Goal: Task Accomplishment & Management: Use online tool/utility

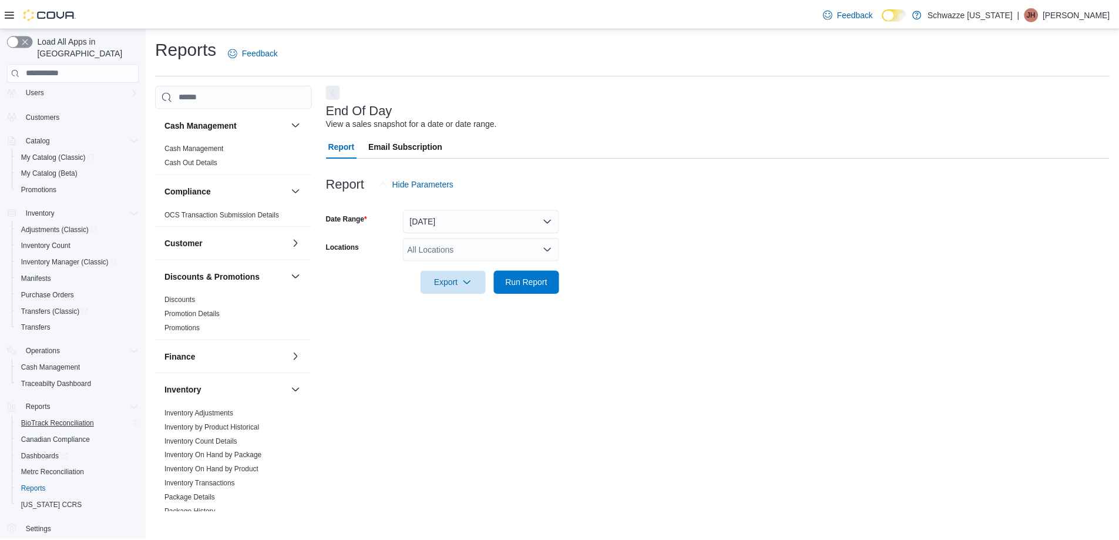
scroll to position [34, 0]
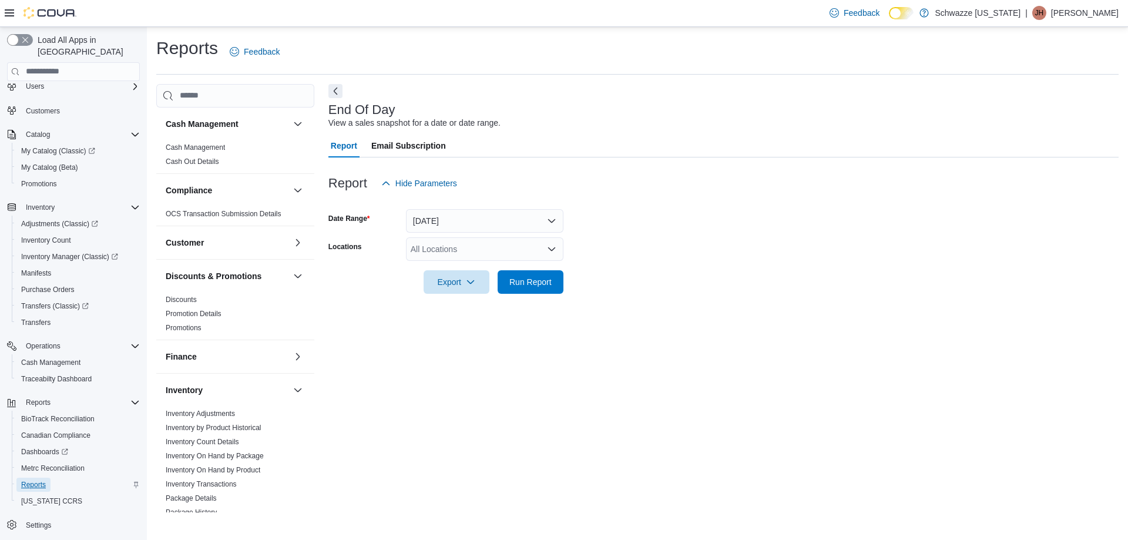
click at [43, 480] on span "Reports" at bounding box center [33, 484] width 25 height 9
click at [217, 150] on link "Cash Management" at bounding box center [195, 147] width 59 height 8
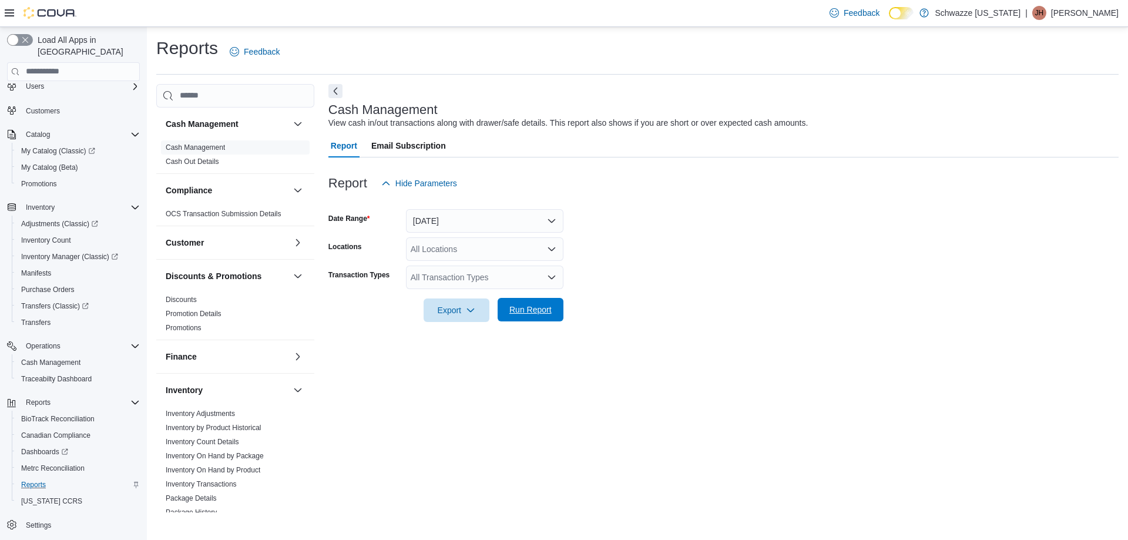
click at [525, 308] on span "Run Report" at bounding box center [530, 310] width 42 height 12
click at [548, 254] on div "All Locations" at bounding box center [484, 249] width 157 height 24
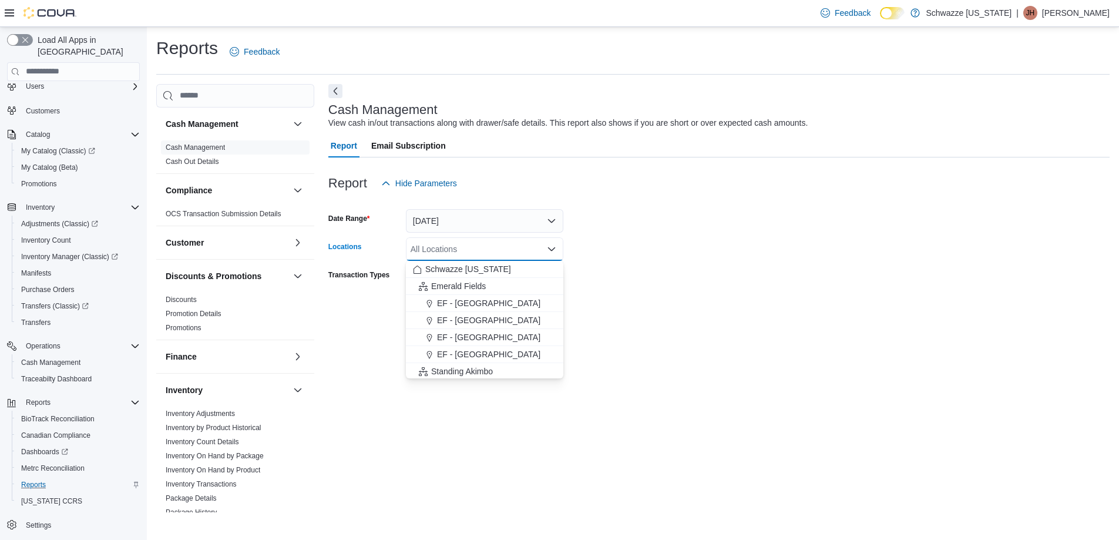
click at [552, 249] on icon "Close list of options" at bounding box center [551, 248] width 9 height 9
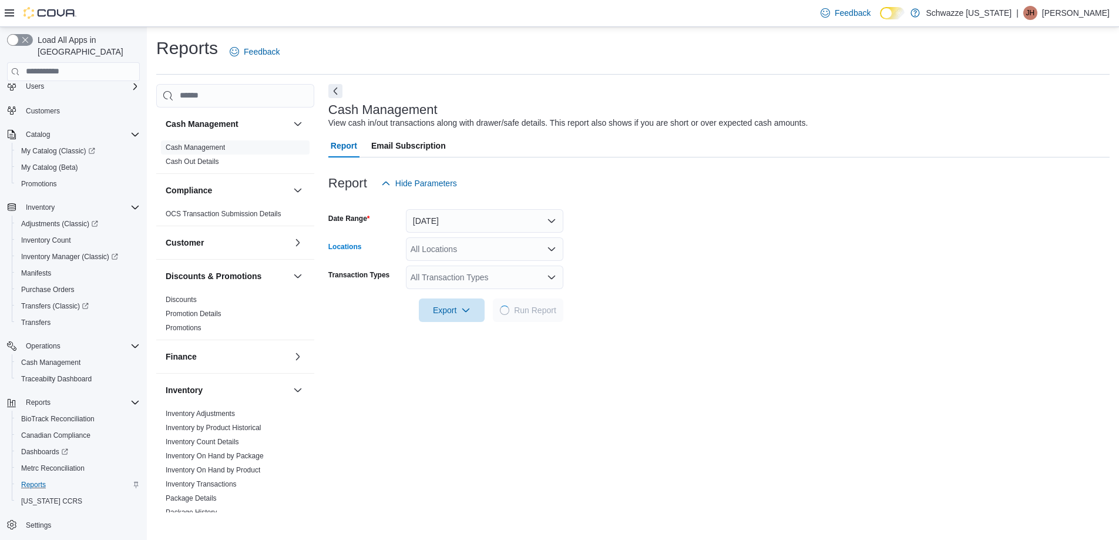
click at [552, 249] on icon "Open list of options" at bounding box center [551, 248] width 9 height 9
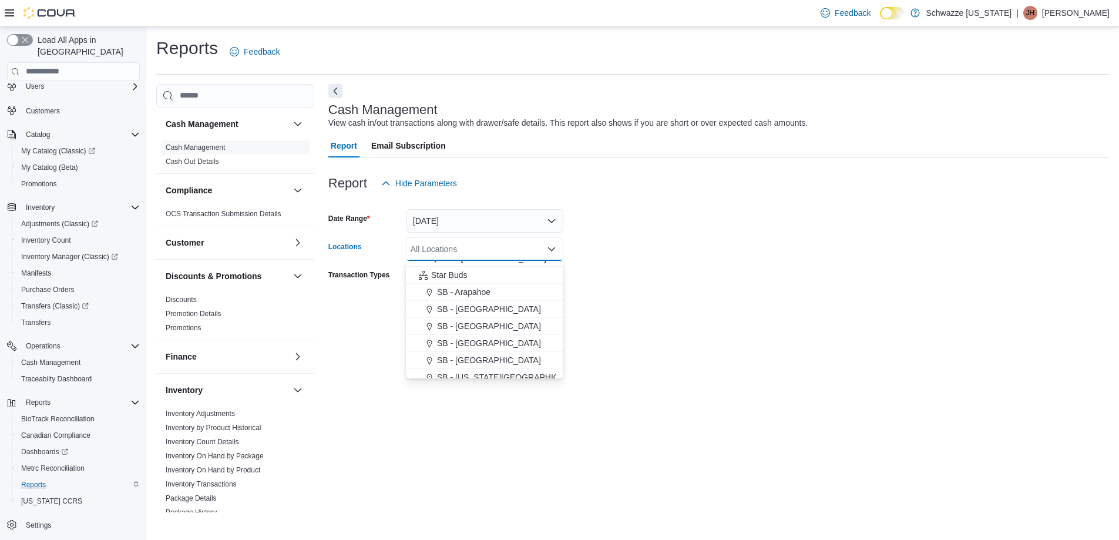
scroll to position [235, 0]
click at [495, 311] on span "SB - [GEOGRAPHIC_DATA]" at bounding box center [489, 307] width 104 height 12
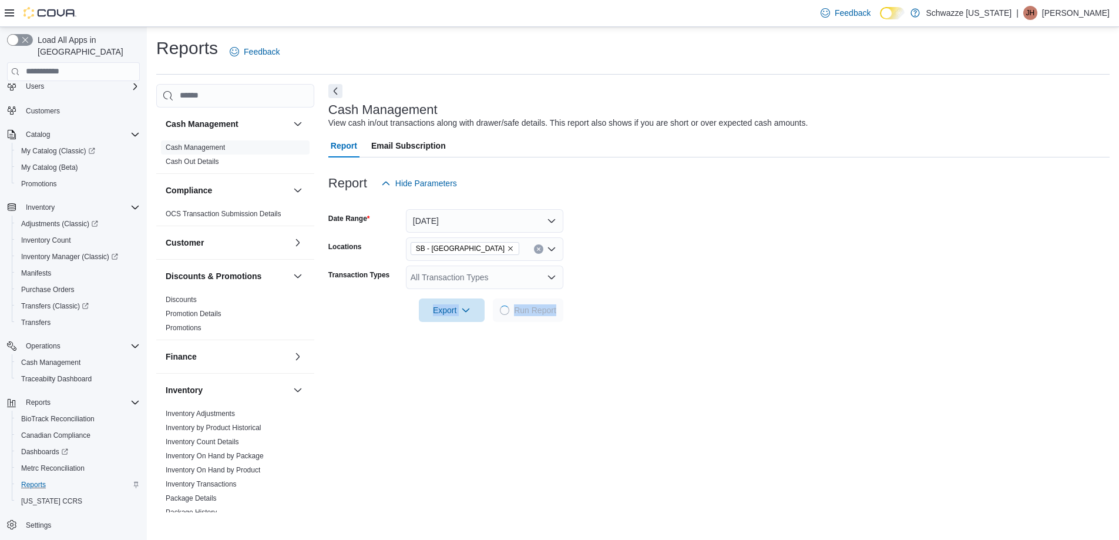
click at [707, 299] on form "Date Range [DATE] Locations SB - Commerce City Transaction Types All Transactio…" at bounding box center [718, 258] width 781 height 127
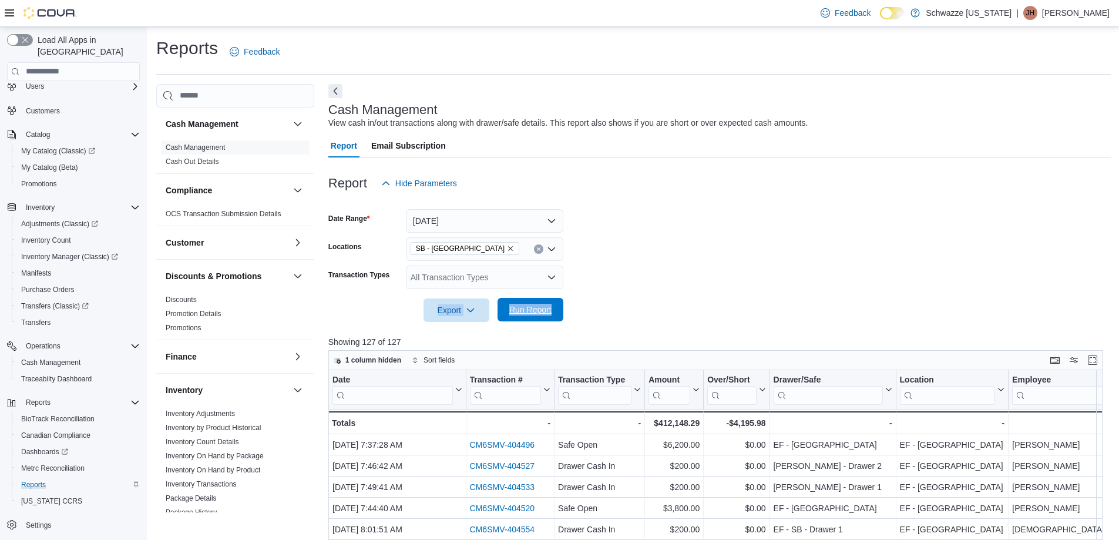
click at [540, 309] on span "Run Report" at bounding box center [530, 310] width 42 height 12
